Goal: Information Seeking & Learning: Learn about a topic

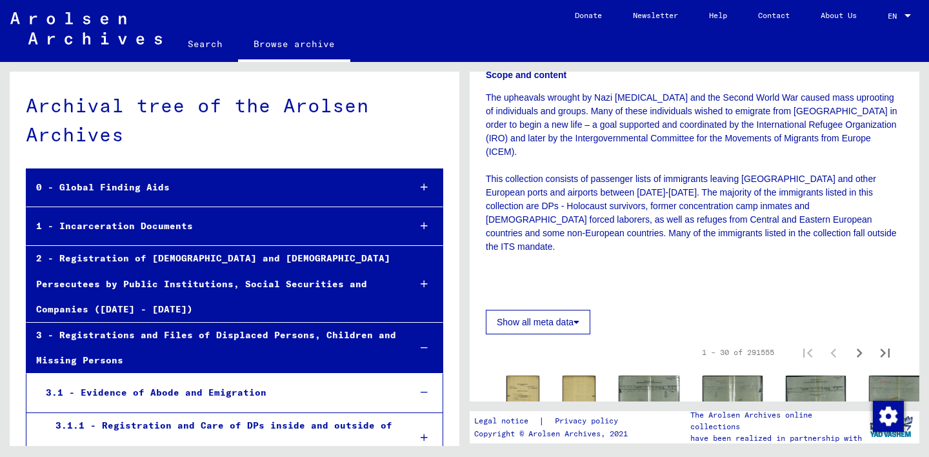
scroll to position [241, 0]
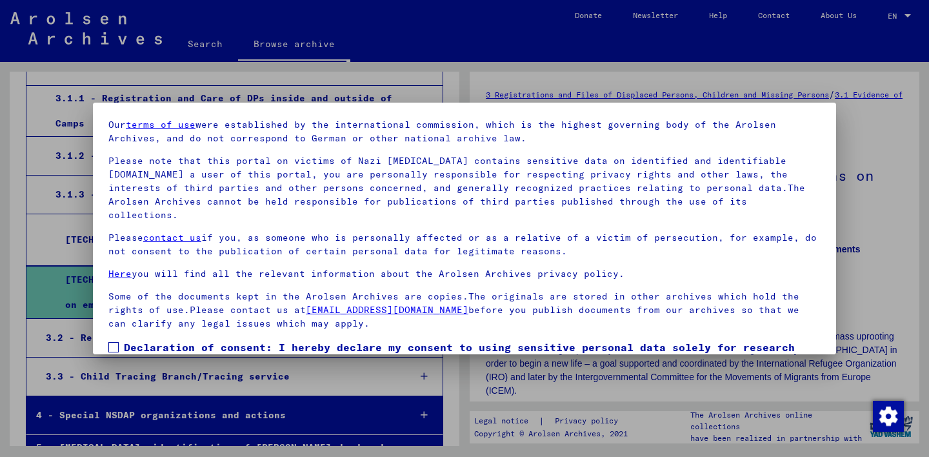
scroll to position [107, 0]
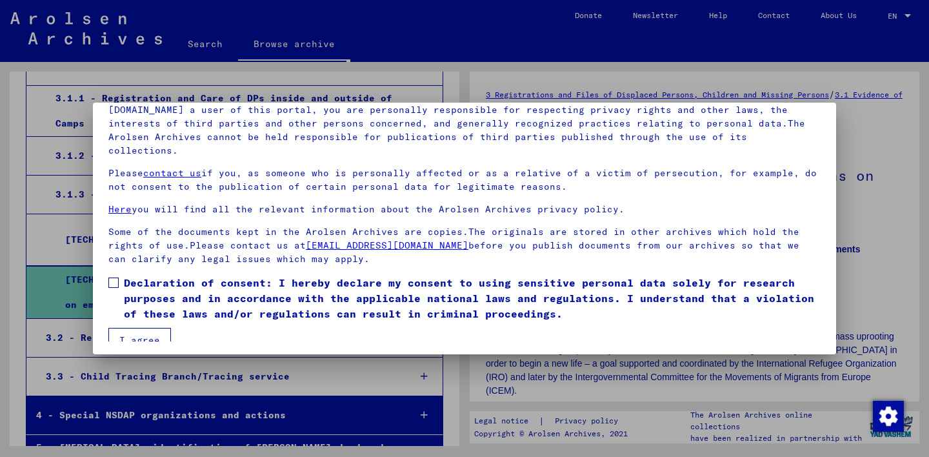
click at [115, 277] on span at bounding box center [113, 282] width 10 height 10
click at [157, 328] on button "I agree" at bounding box center [139, 340] width 63 height 25
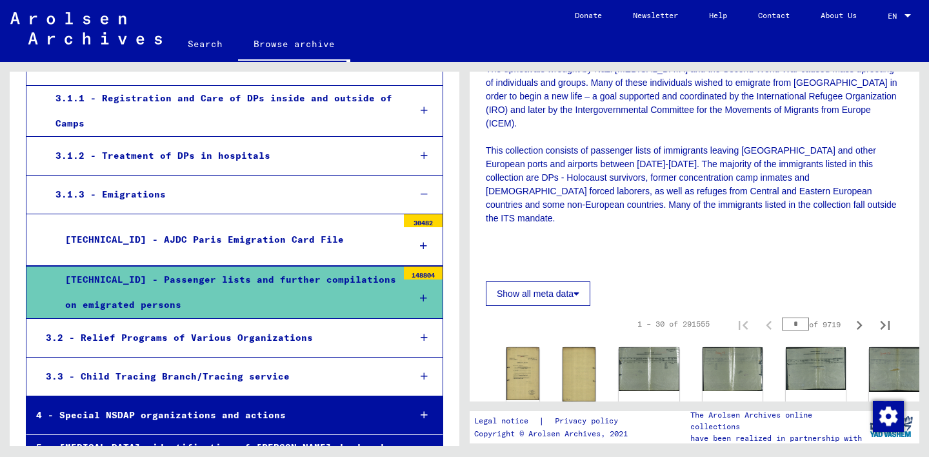
scroll to position [0, 0]
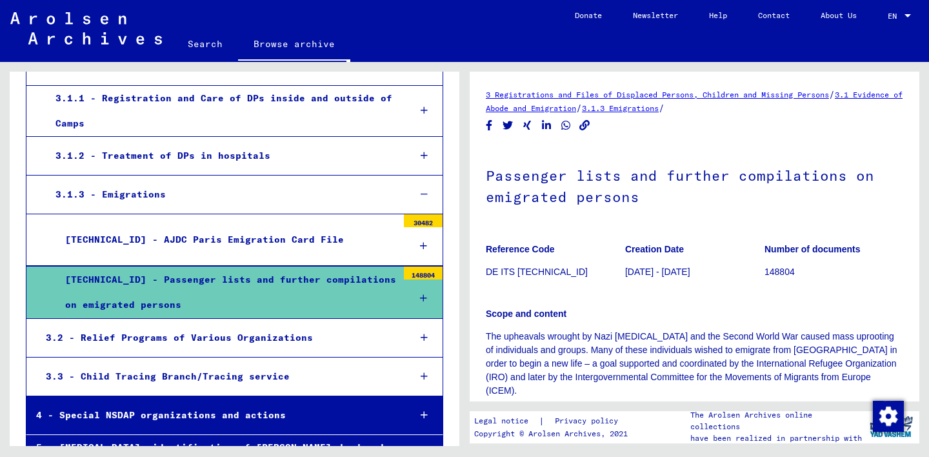
click at [599, 95] on link "3 Registrations and Files of Displaced Persons, Children and Missing Persons" at bounding box center [657, 95] width 343 height 10
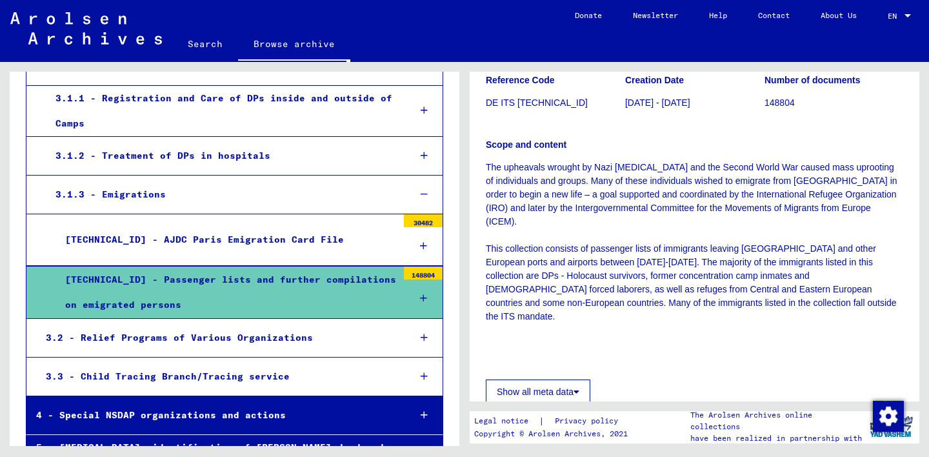
scroll to position [178, 0]
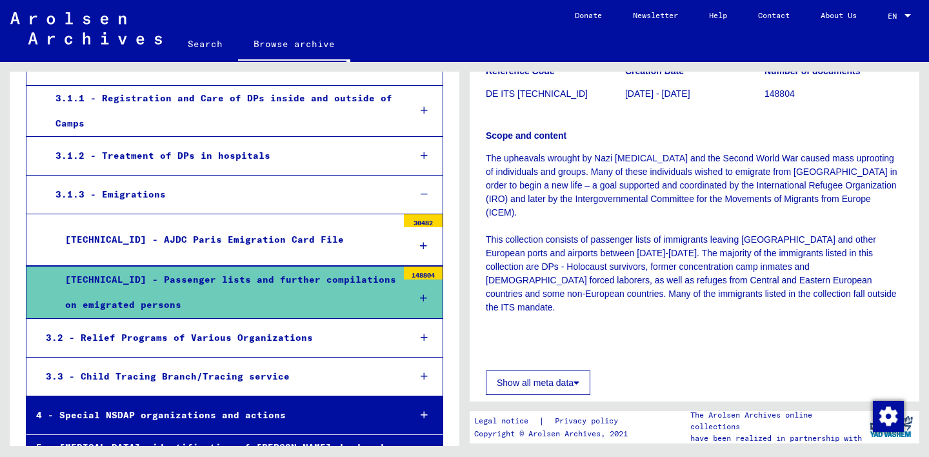
click at [553, 370] on button "Show all meta data" at bounding box center [538, 382] width 104 height 25
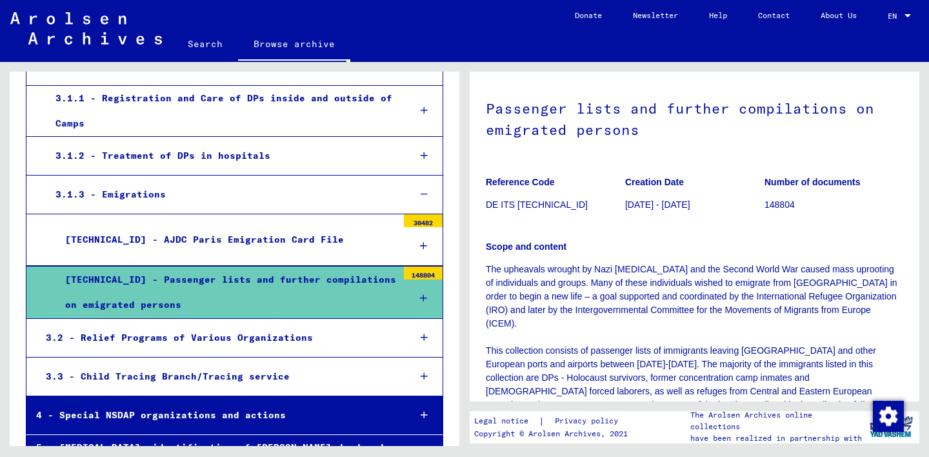
scroll to position [0, 0]
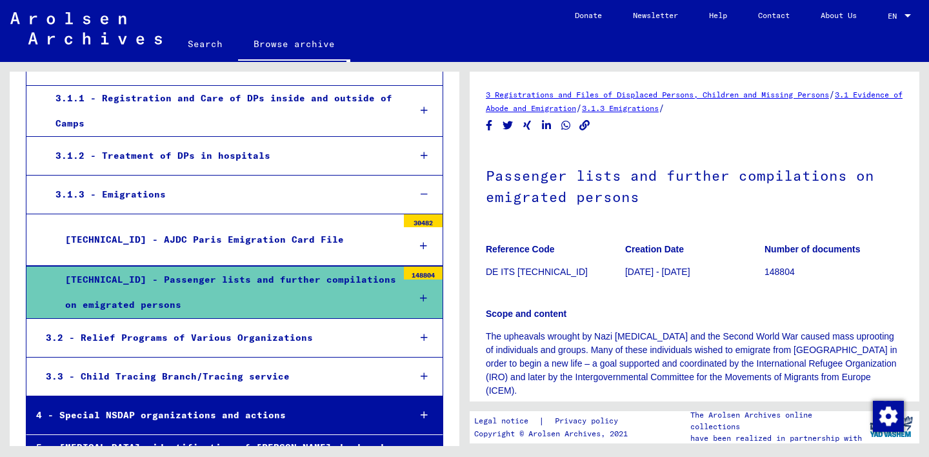
click at [190, 182] on div "3.1.3 - Emigrations" at bounding box center [222, 194] width 353 height 25
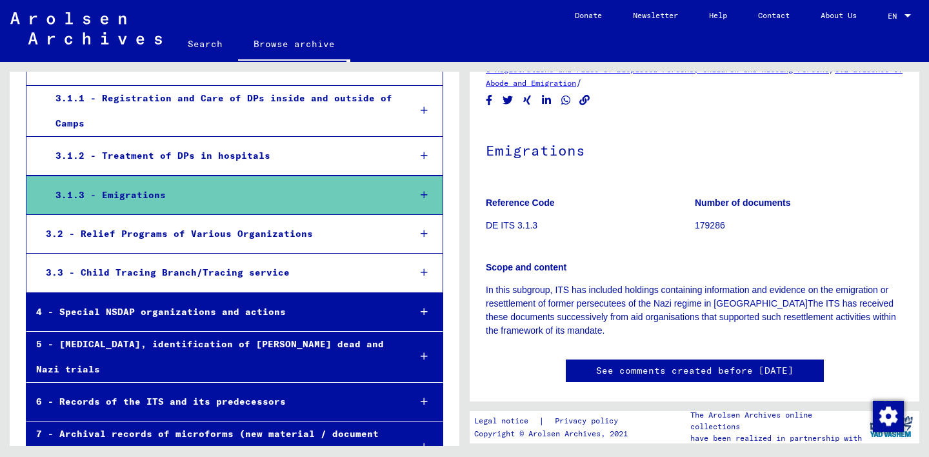
scroll to position [28, 0]
